Goal: Information Seeking & Learning: Understand process/instructions

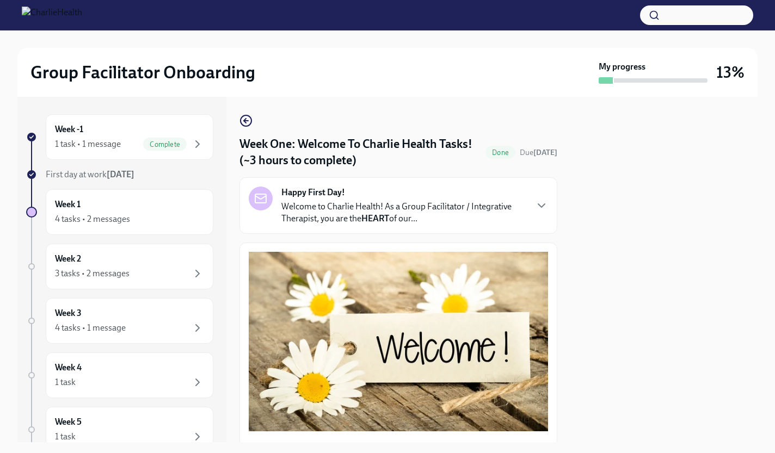
scroll to position [1375, 0]
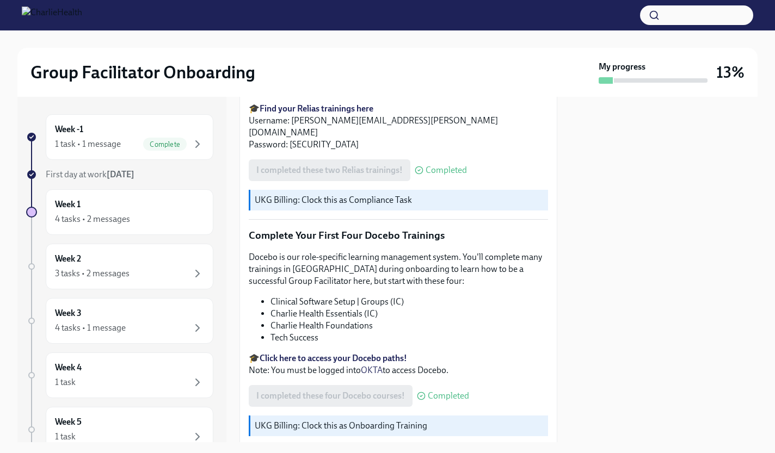
click at [292, 353] on strong "Click here to access your Docebo paths!" at bounding box center [332, 358] width 147 height 10
click at [289, 353] on strong "Click here to access your Docebo paths!" at bounding box center [332, 358] width 147 height 10
click at [294, 353] on strong "Click here to access your Docebo paths!" at bounding box center [332, 358] width 147 height 10
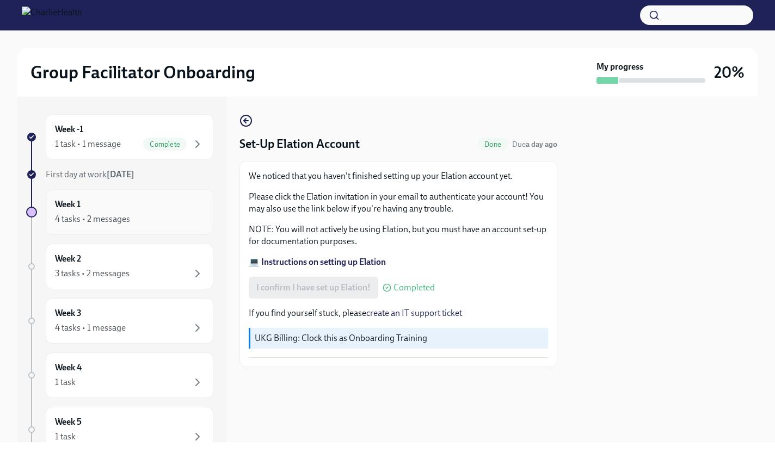
click at [162, 203] on div "Week 1 4 tasks • 2 messages" at bounding box center [129, 212] width 149 height 27
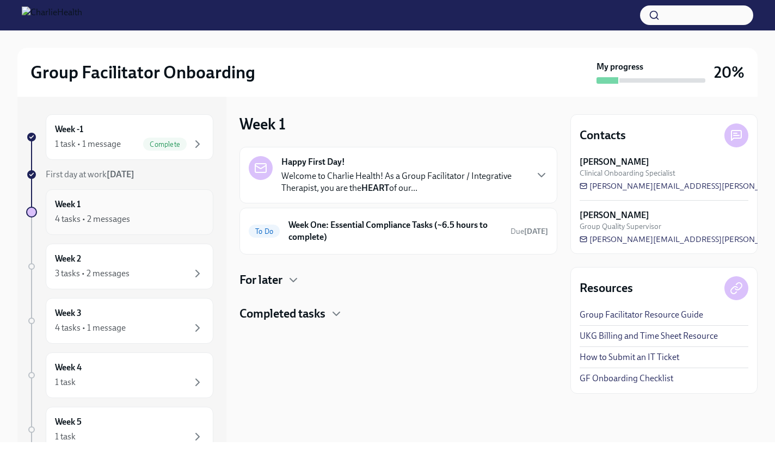
click at [150, 209] on div "Week 1 4 tasks • 2 messages" at bounding box center [129, 212] width 149 height 27
click at [352, 183] on p "Welcome to Charlie Health! As a Group Facilitator / Integrative Therapist, you …" at bounding box center [403, 182] width 245 height 24
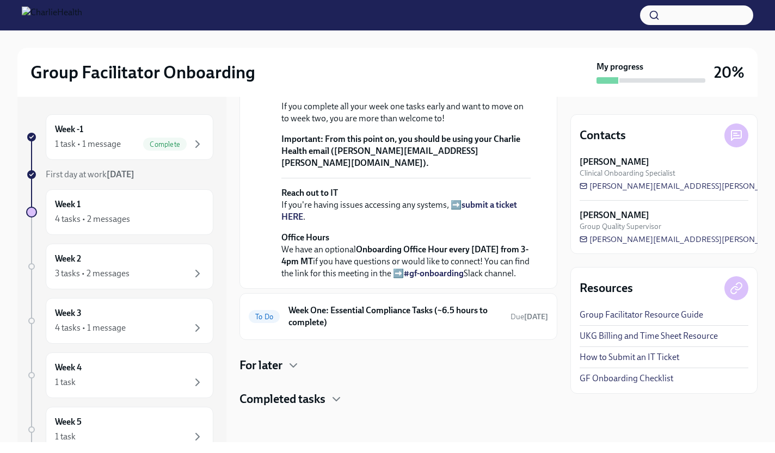
scroll to position [410, 0]
click at [346, 313] on h6 "Week One: Essential Compliance Tasks (~6.5 hours to complete)" at bounding box center [394, 317] width 213 height 24
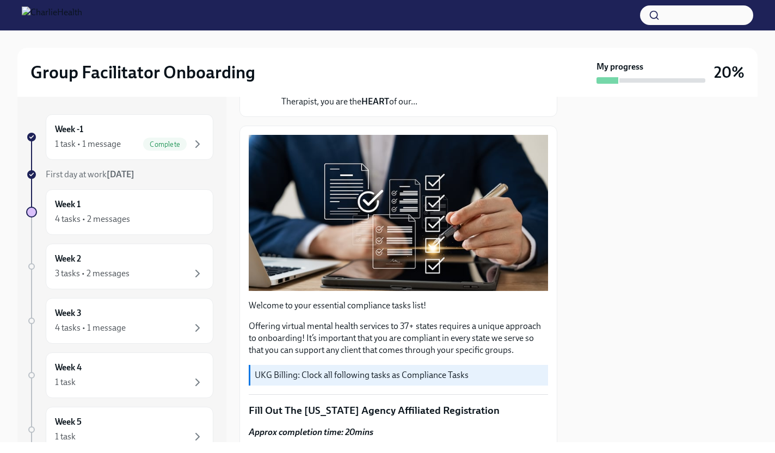
scroll to position [125, 0]
